Goal: Task Accomplishment & Management: Manage account settings

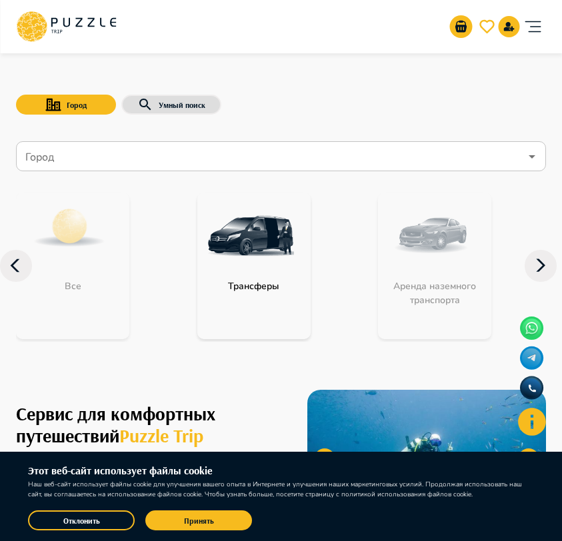
click at [542, 29] on icon "account of current user" at bounding box center [532, 26] width 27 height 27
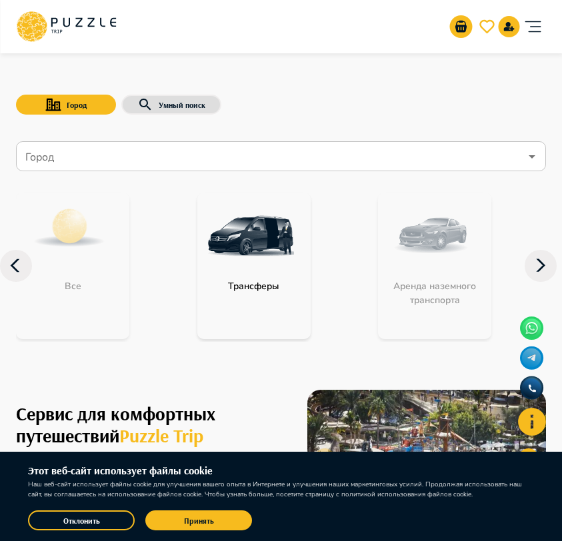
type input "**********"
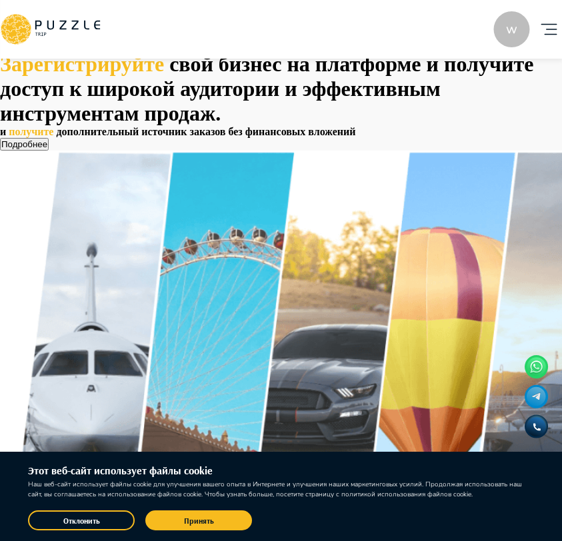
click at [535, 32] on icon "account of current user" at bounding box center [548, 29] width 27 height 27
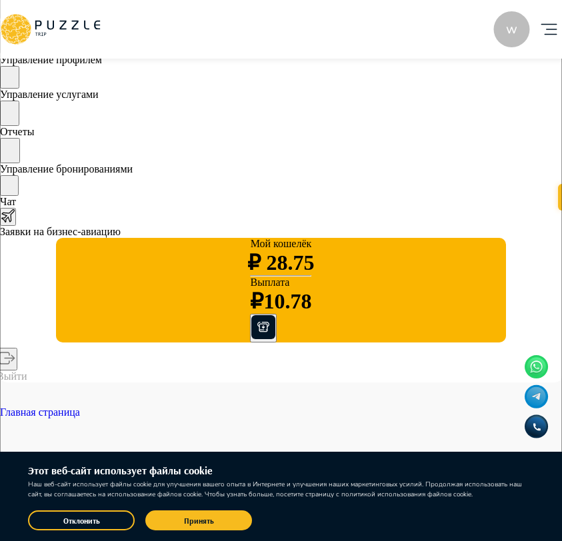
scroll to position [0, 141]
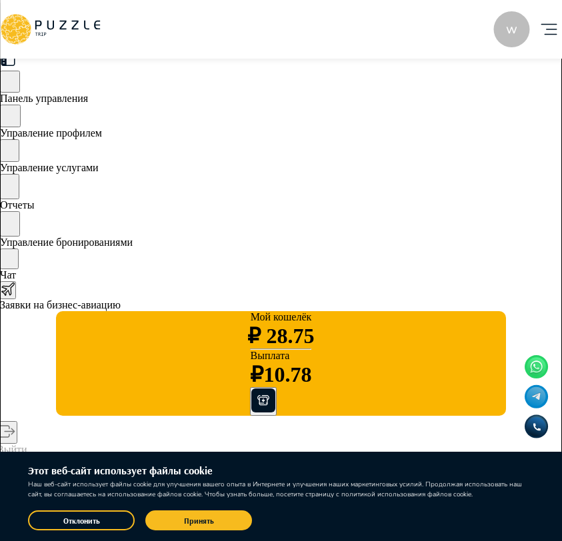
type textarea "*"
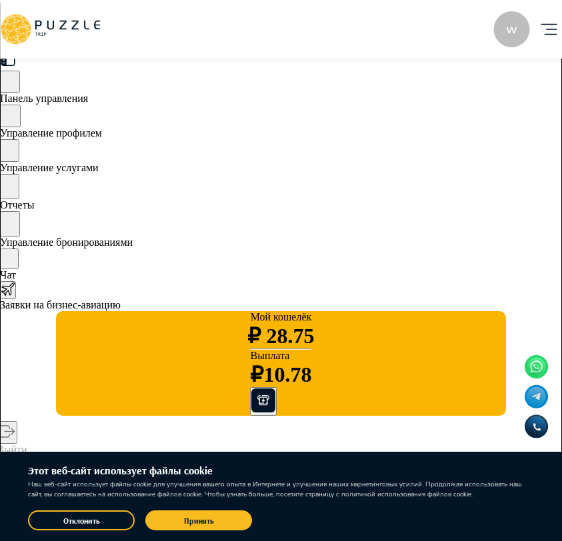
type textarea "*"
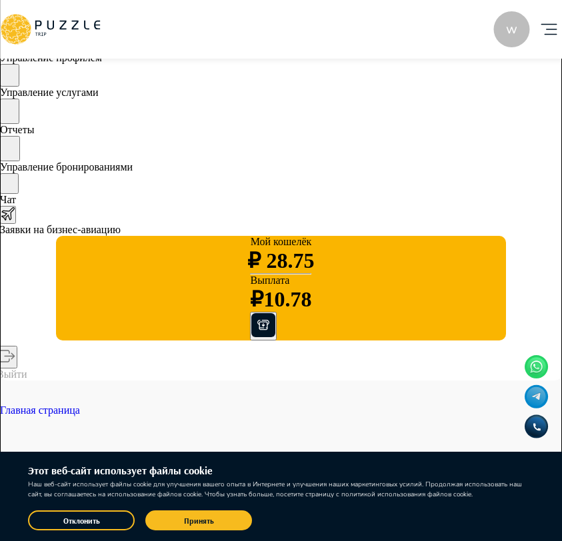
type textarea "*"
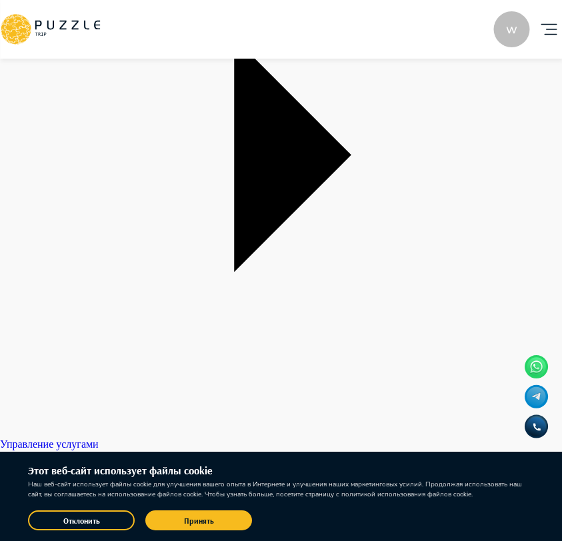
scroll to position [658, 0]
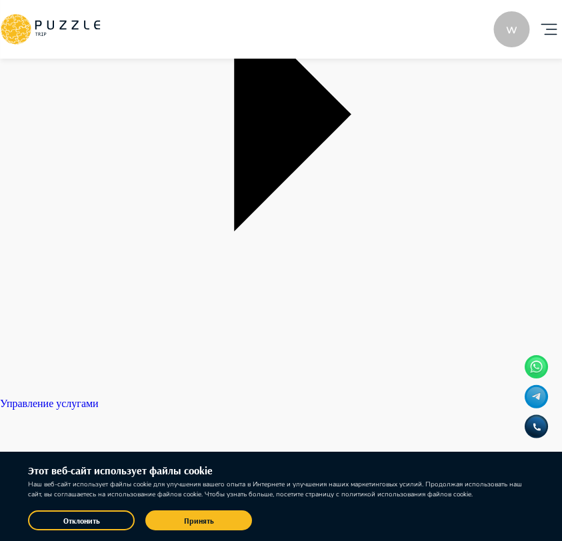
drag, startPoint x: 323, startPoint y: 141, endPoint x: 257, endPoint y: 137, distance: 66.1
